Goal: Task Accomplishment & Management: Complete application form

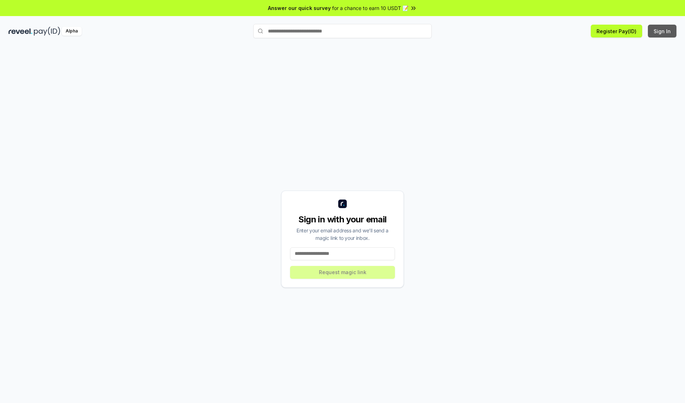
click at [663, 31] on button "Sign In" at bounding box center [662, 31] width 29 height 13
type input "**********"
click at [343, 272] on button "Request magic link" at bounding box center [342, 272] width 105 height 13
